Goal: Information Seeking & Learning: Find specific fact

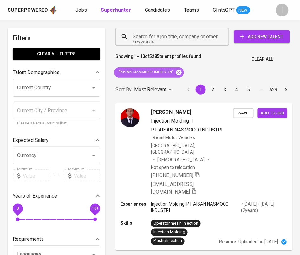
click at [178, 72] on icon at bounding box center [178, 72] width 7 height 7
click at [181, 32] on input "Search for a job title, company or other keywords" at bounding box center [173, 37] width 85 height 12
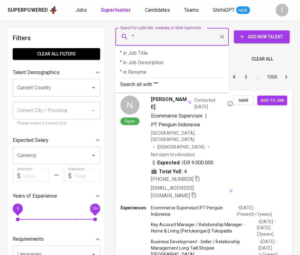
paste input "National Assemblers"
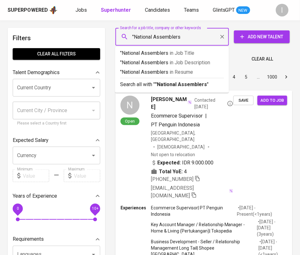
type input ""National Assemblers""
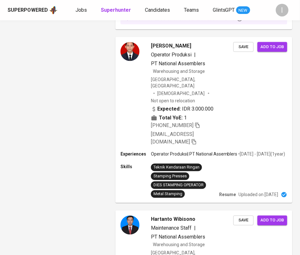
scroll to position [1444, 0]
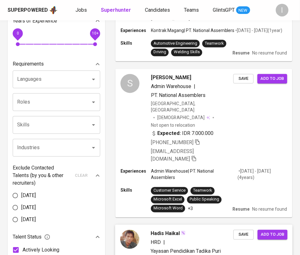
scroll to position [0, 0]
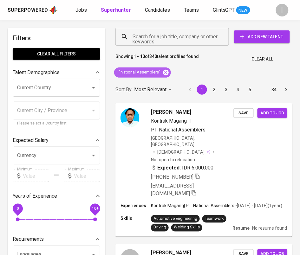
click at [165, 70] on icon at bounding box center [166, 72] width 6 height 6
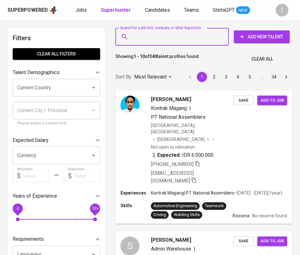
click at [166, 41] on input "Search for a job title, company or other keywords" at bounding box center [173, 37] width 85 height 12
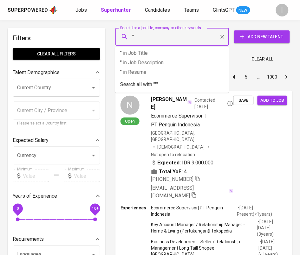
paste input "CIPTA ANUGERAH INDOTAMA"
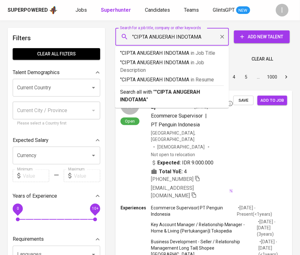
type input ""CIPTA ANUGERAH INDOTAMA""
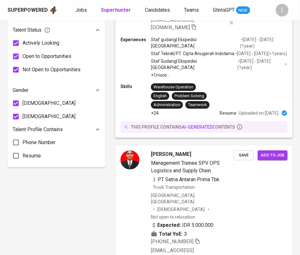
scroll to position [382, 0]
